Goal: Task Accomplishment & Management: Complete application form

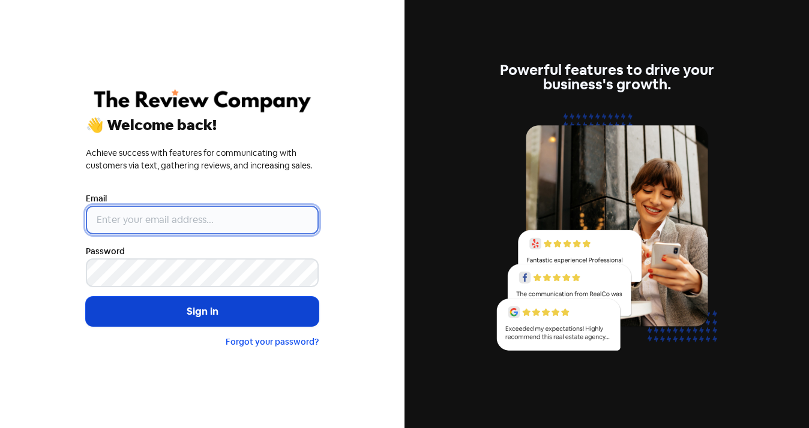
type input "[PERSON_NAME][EMAIL_ADDRESS][DOMAIN_NAME]"
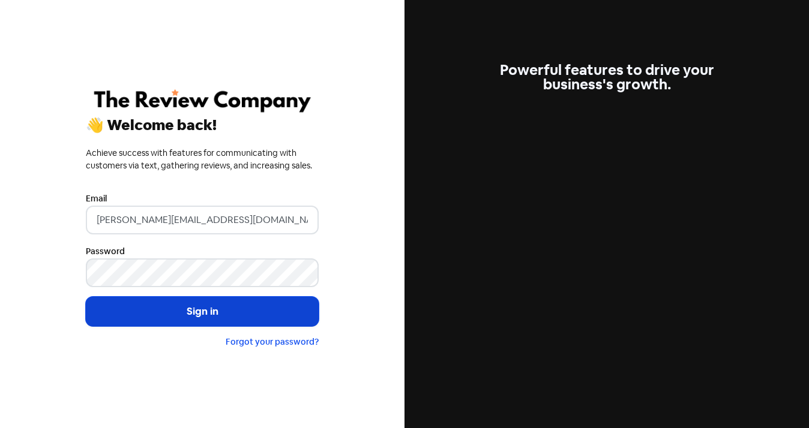
click at [164, 313] on button "Sign in" at bounding box center [202, 312] width 233 height 30
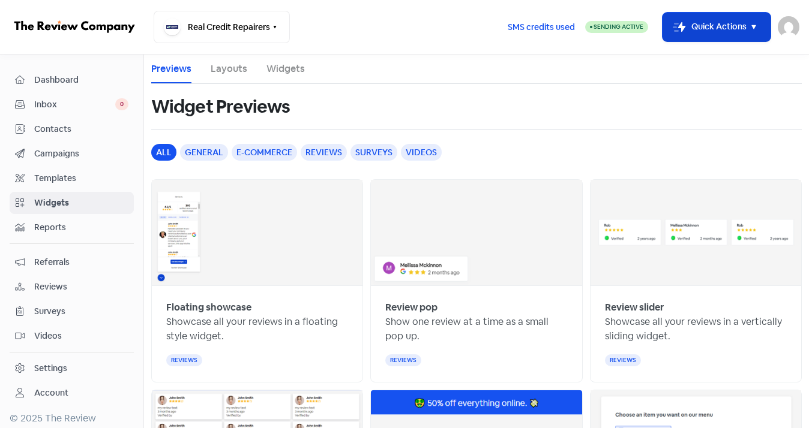
click at [757, 25] on icon "button" at bounding box center [754, 27] width 14 height 14
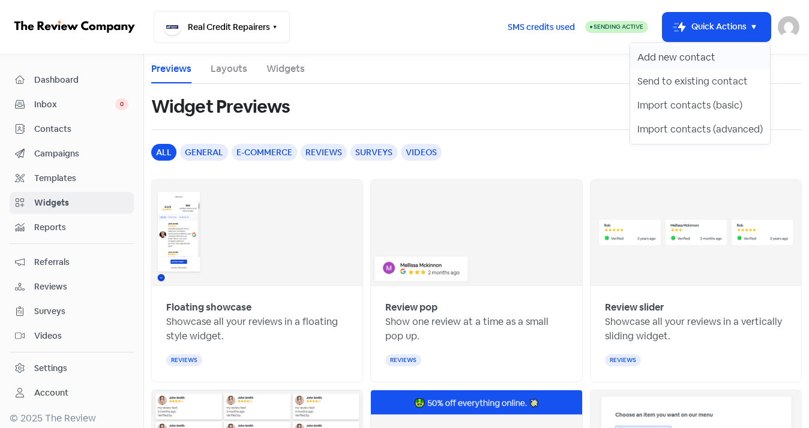
click at [698, 59] on button "Add new contact" at bounding box center [700, 58] width 140 height 24
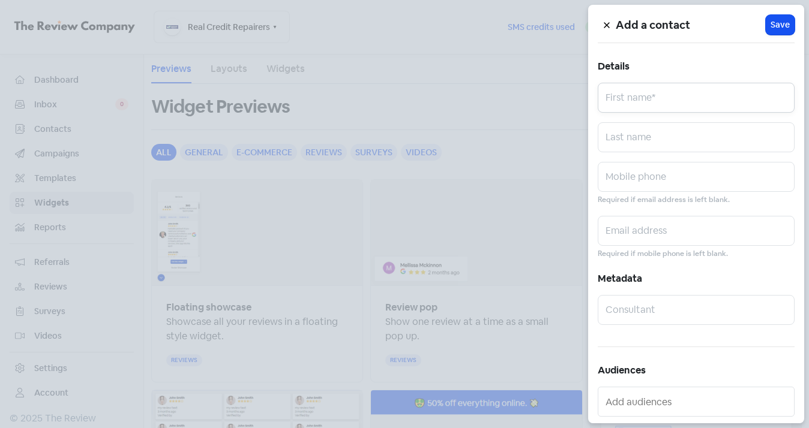
click at [640, 101] on input "text" at bounding box center [696, 98] width 197 height 30
paste input "[PERSON_NAME]"
drag, startPoint x: 653, startPoint y: 104, endPoint x: 693, endPoint y: 105, distance: 39.6
click at [693, 105] on input "[PERSON_NAME]" at bounding box center [696, 98] width 197 height 30
type input "[PERSON_NAME]"
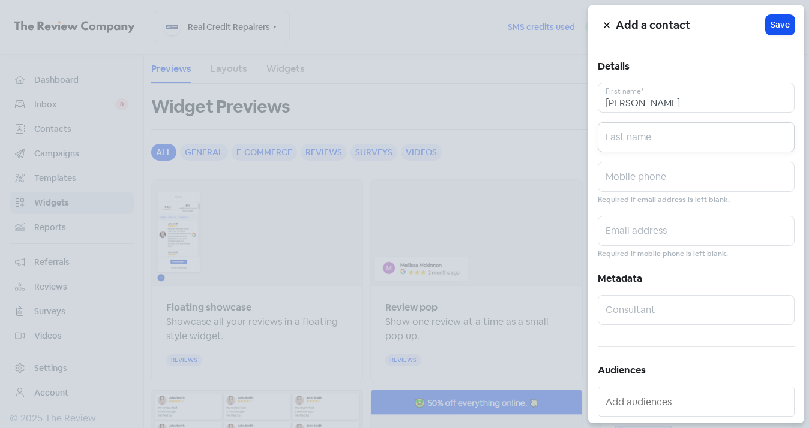
click at [622, 137] on input "text" at bounding box center [696, 137] width 197 height 30
paste input "Peiris"
type input "Peiris"
click at [631, 179] on input "text" at bounding box center [696, 177] width 197 height 30
paste input "0423798106"
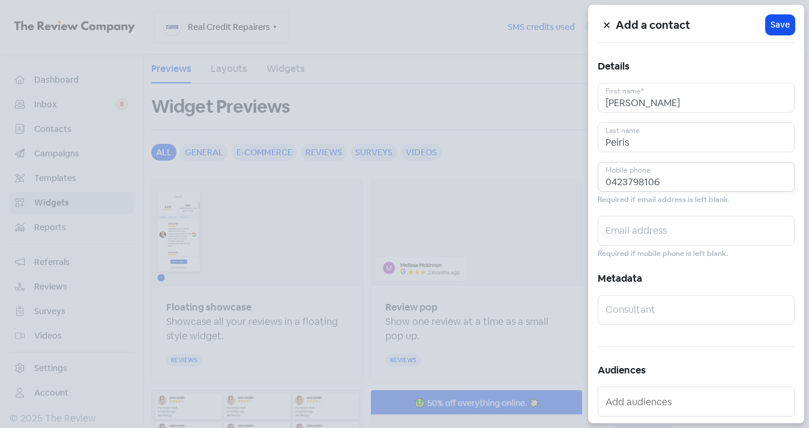
type input "0423798106"
click at [624, 229] on input "text" at bounding box center [696, 231] width 197 height 30
paste input "[EMAIL_ADDRESS][DOMAIN_NAME]"
type input "[EMAIL_ADDRESS][DOMAIN_NAME]"
click at [773, 22] on span "Save" at bounding box center [780, 25] width 19 height 13
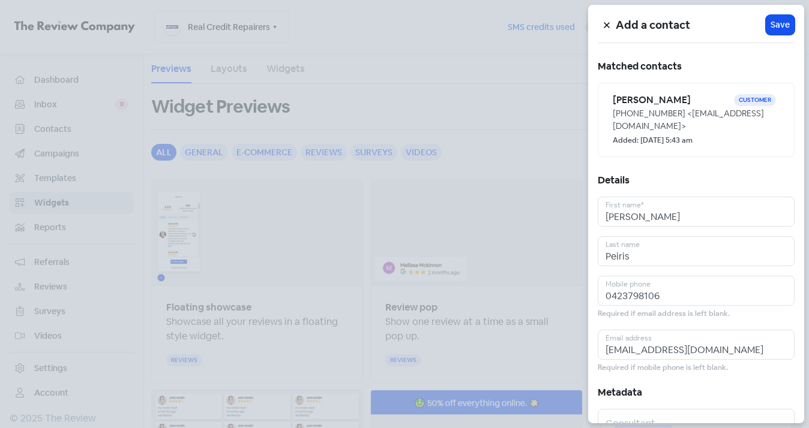
click at [605, 29] on button at bounding box center [607, 24] width 18 height 21
